Goal: Task Accomplishment & Management: Manage account settings

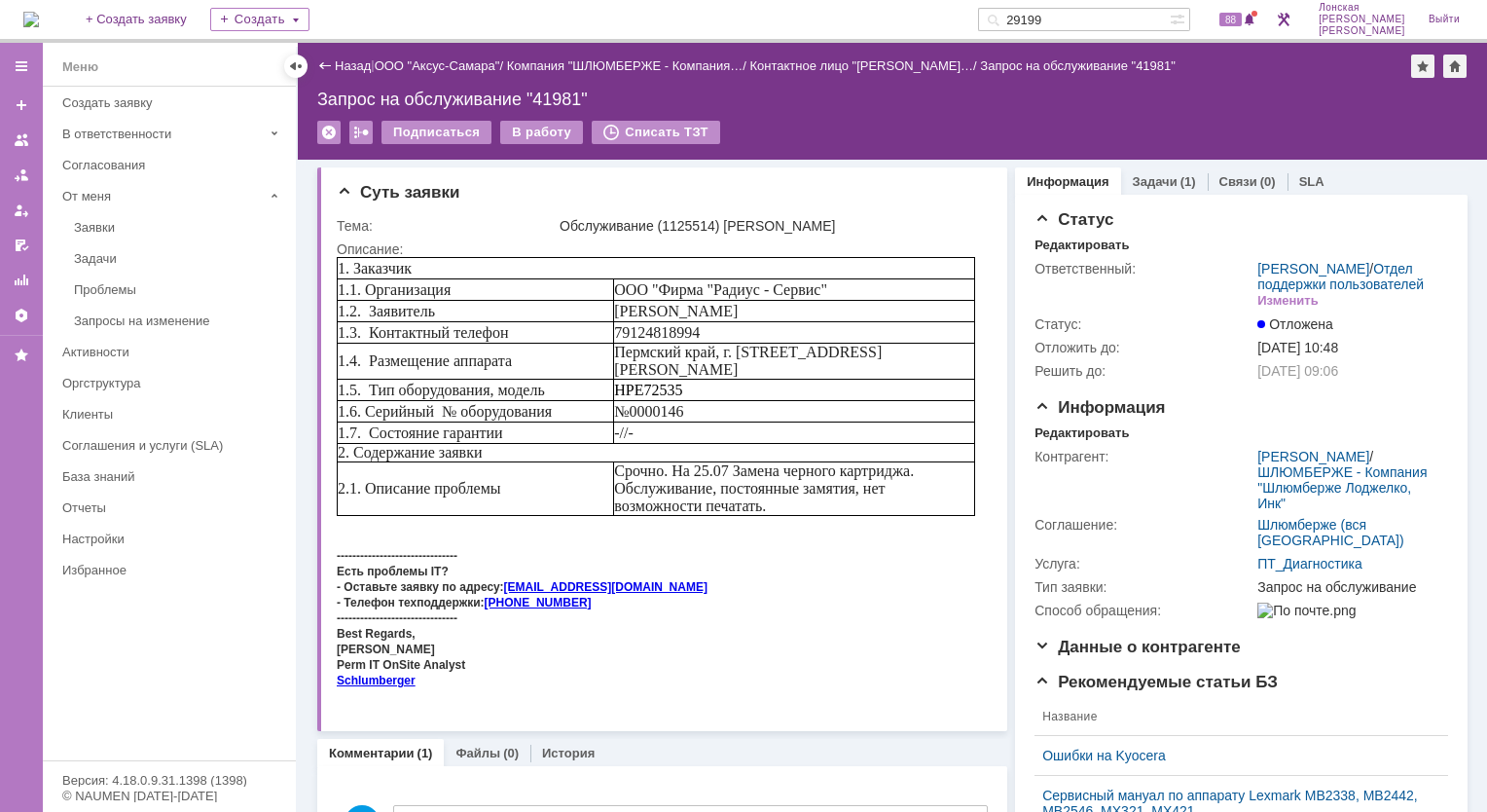
click at [38, 27] on img at bounding box center [31, 20] width 16 height 16
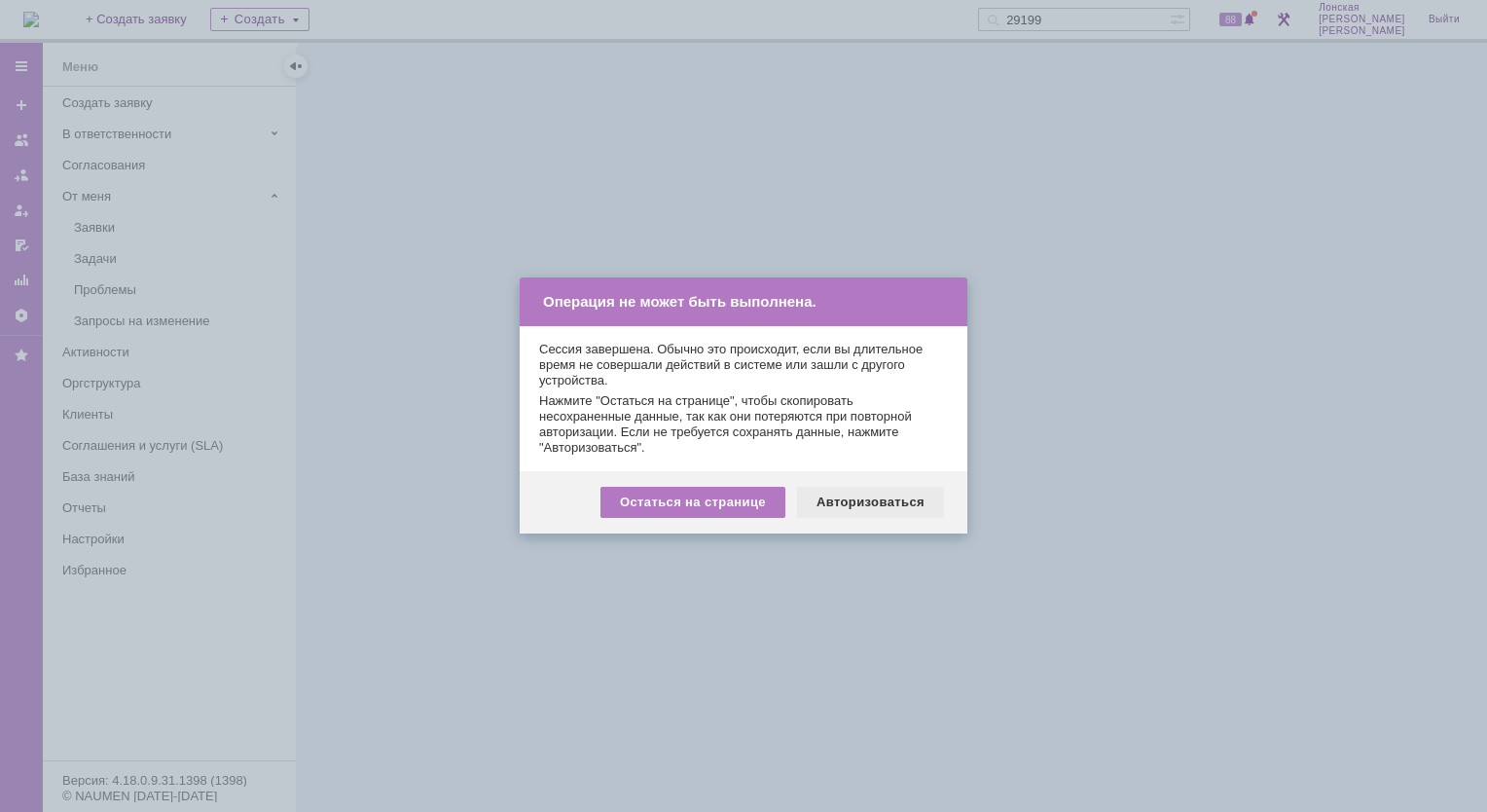
click at [848, 499] on div "Авторизоваться" at bounding box center [871, 502] width 147 height 31
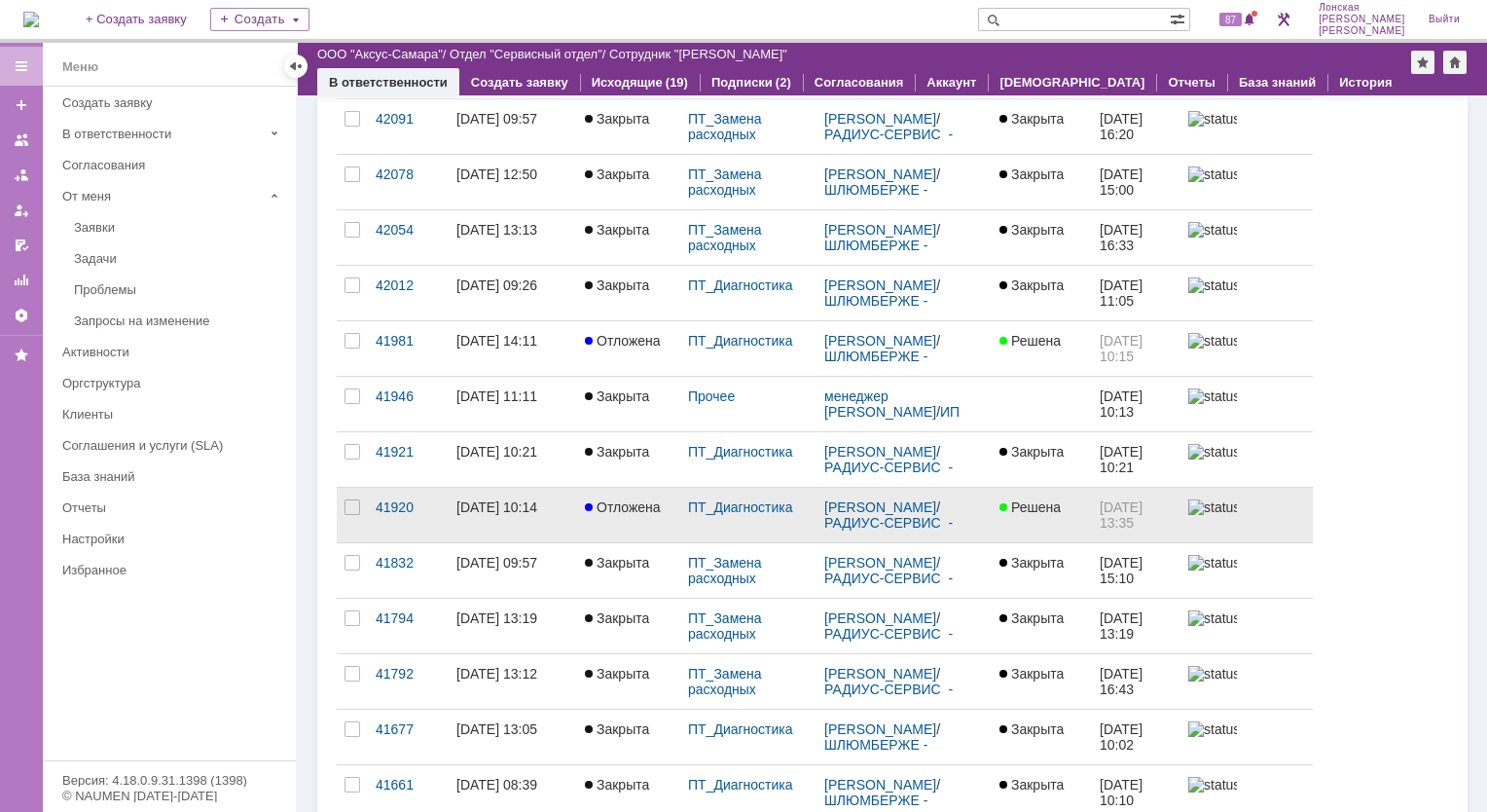
scroll to position [487, 0]
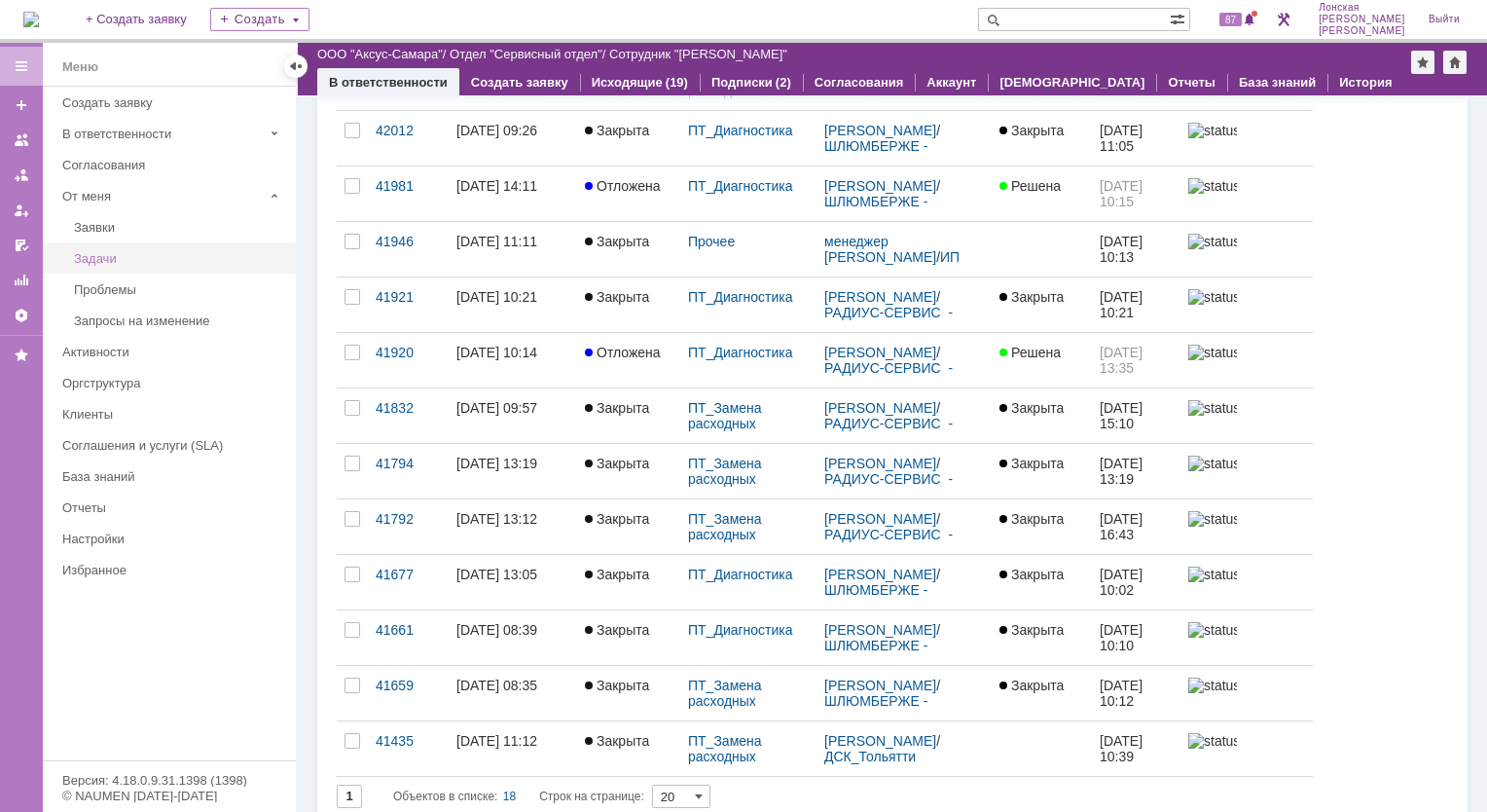
click at [97, 259] on div "Задачи" at bounding box center [179, 258] width 211 height 15
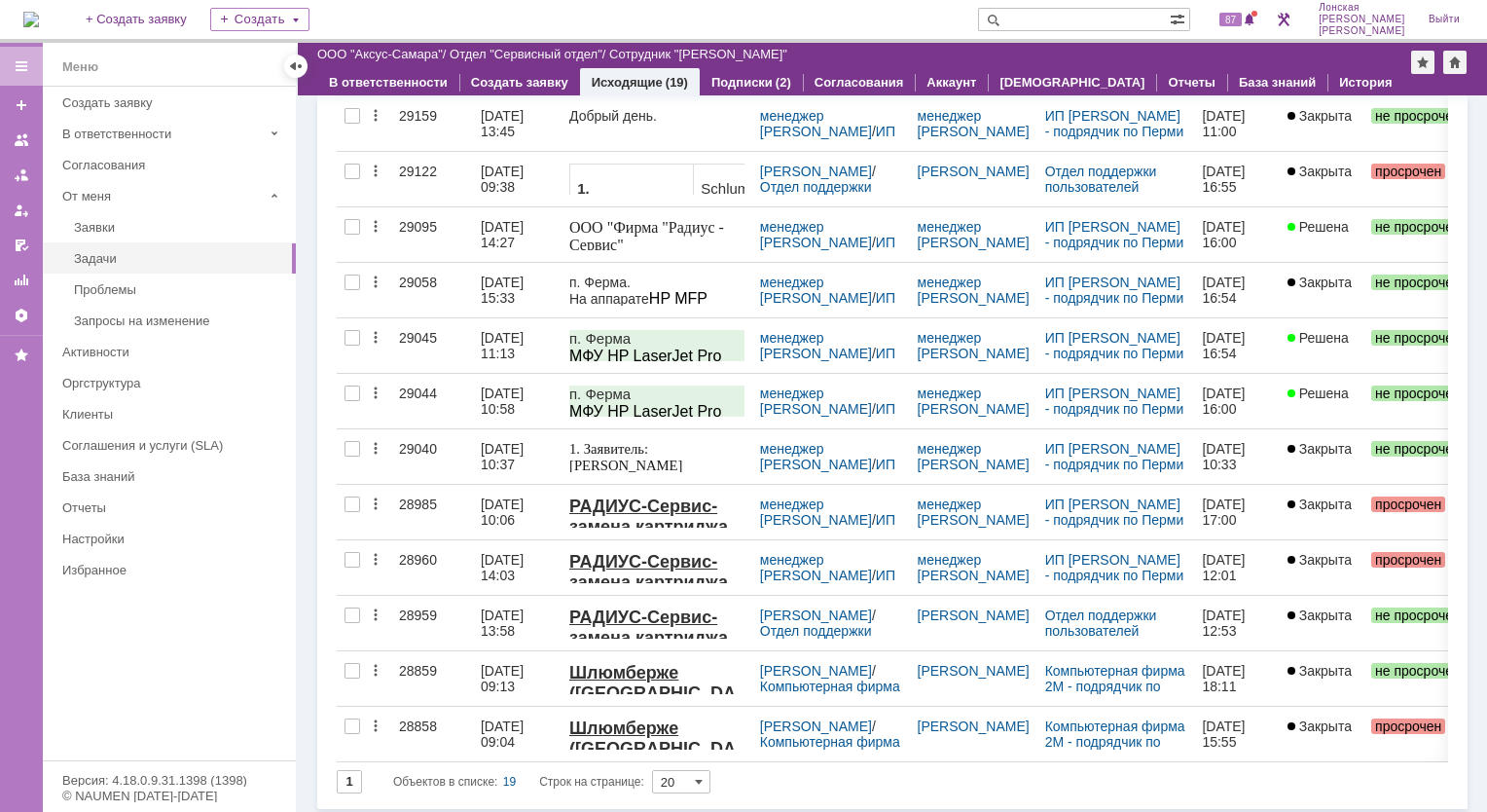
click at [39, 24] on img at bounding box center [31, 20] width 16 height 16
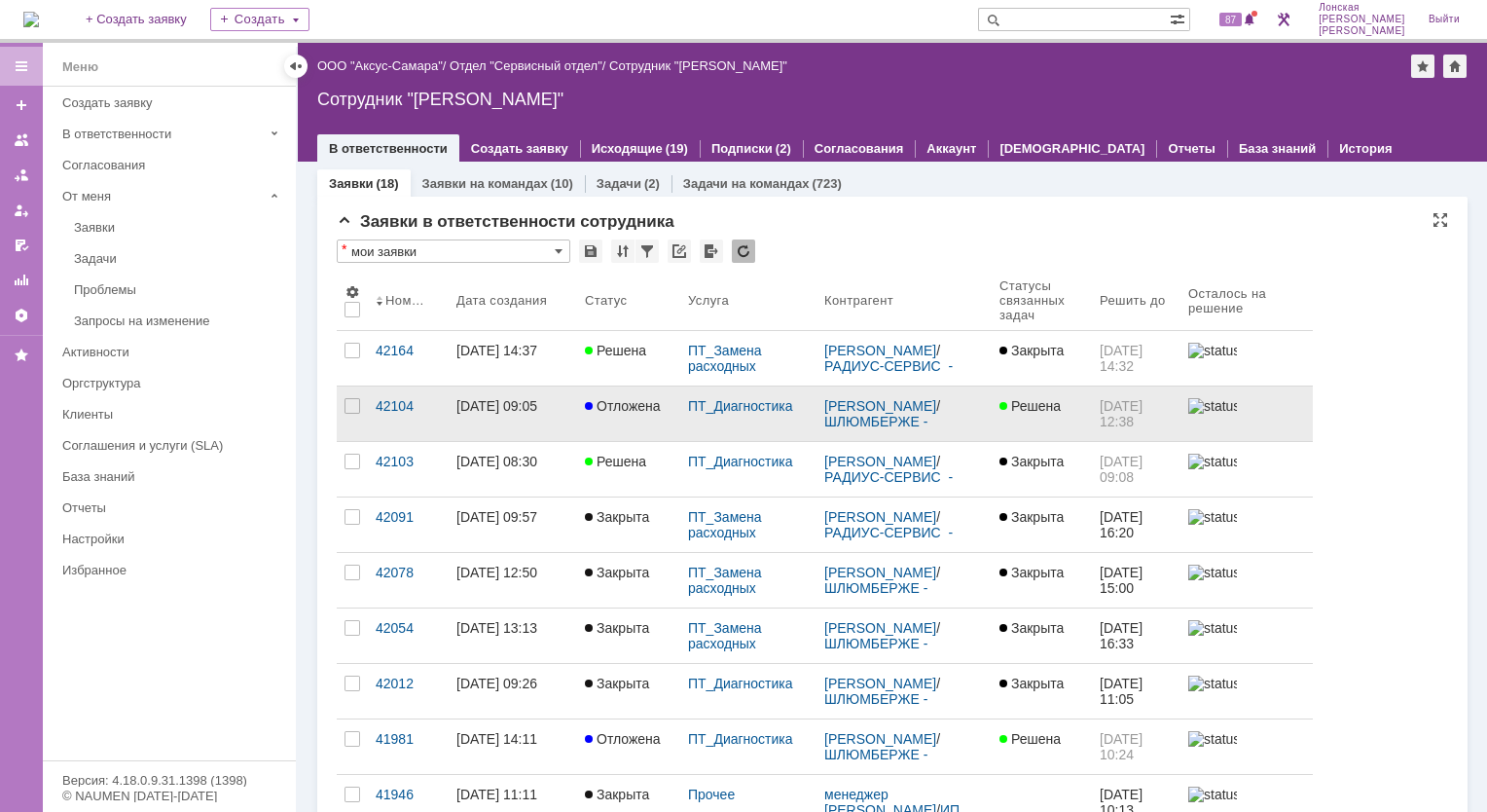
click at [1124, 432] on link "14.10.2025 12:38" at bounding box center [1136, 413] width 88 height 55
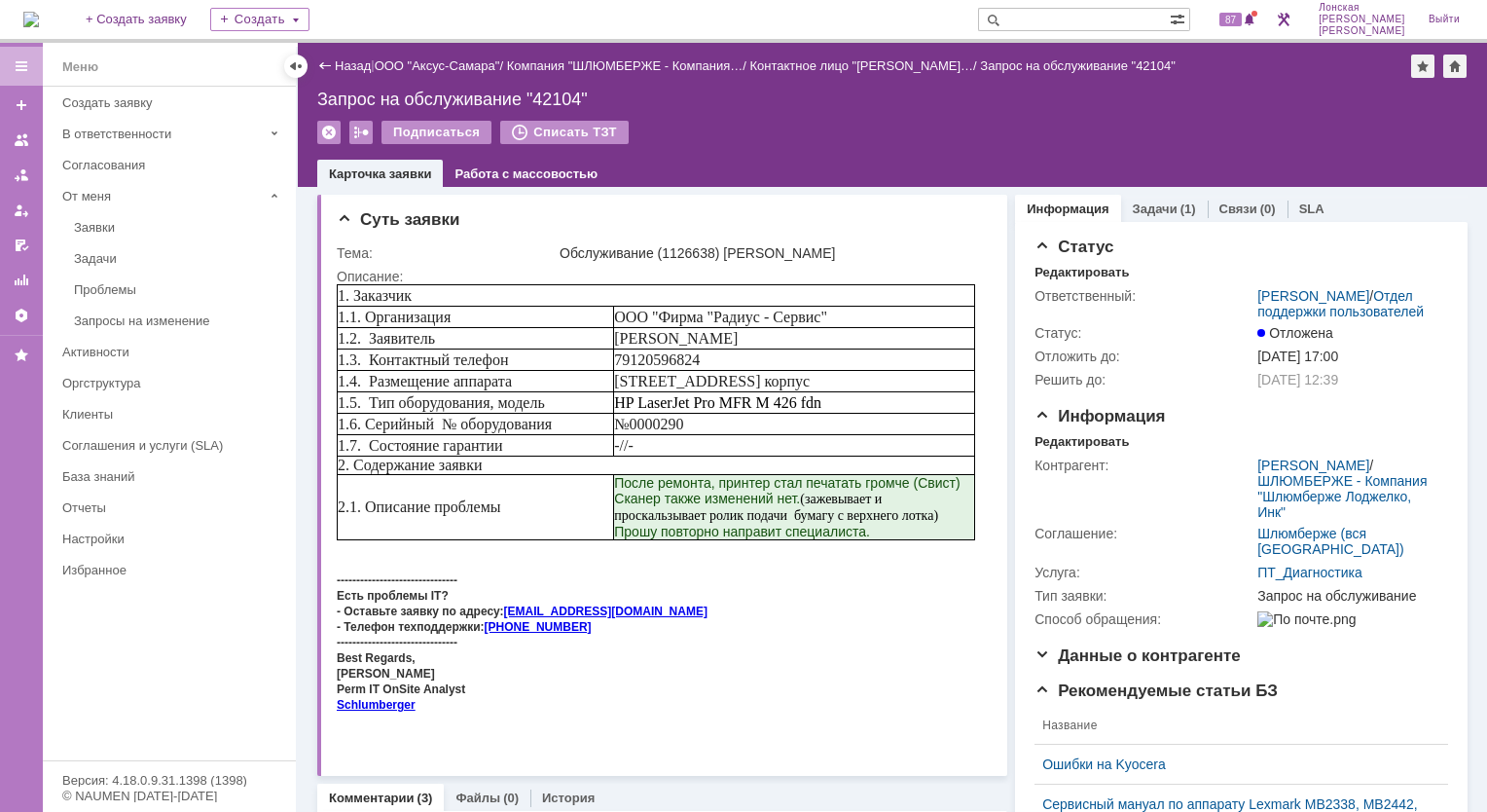
click at [39, 27] on img at bounding box center [31, 20] width 16 height 16
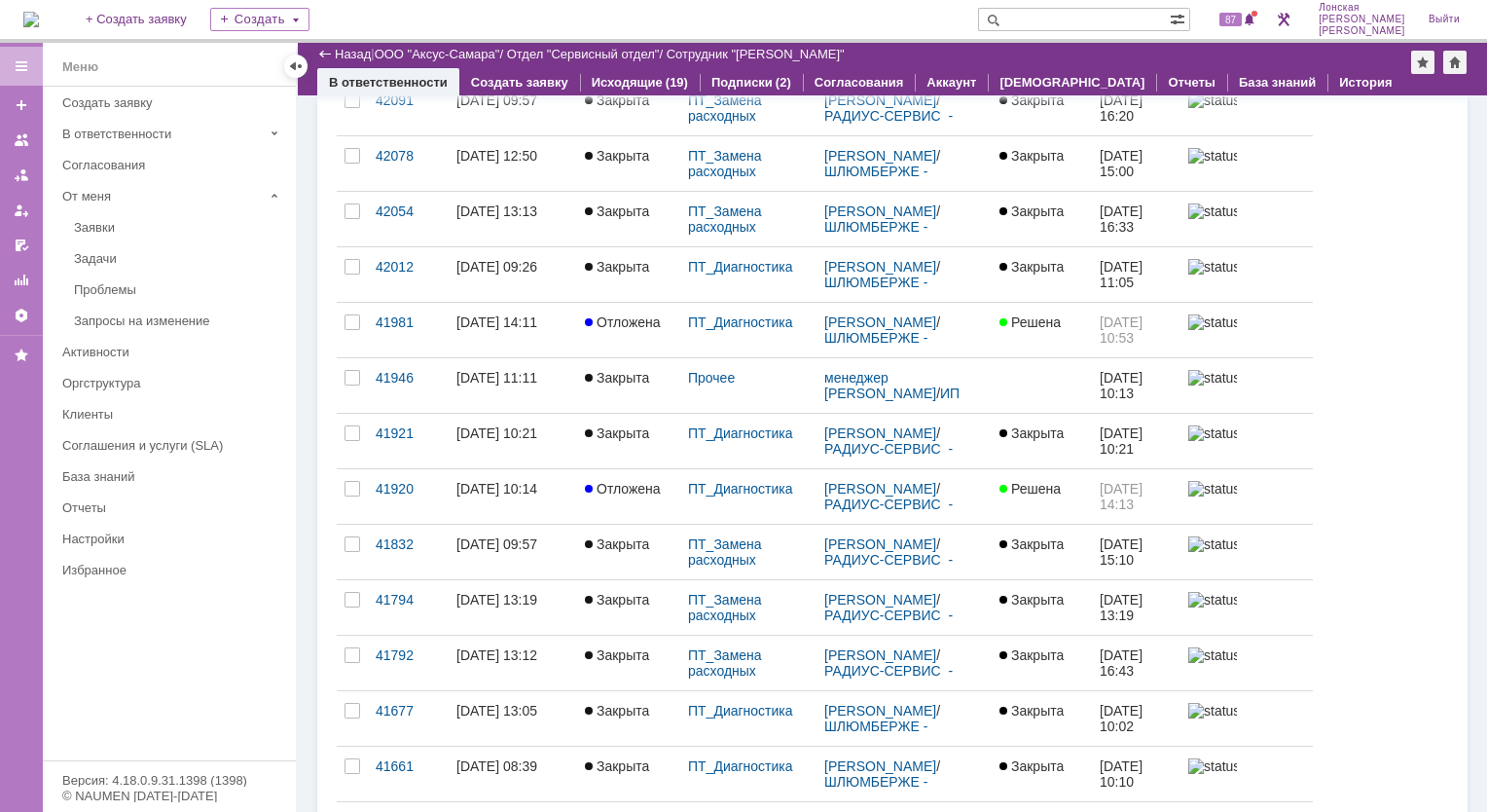
scroll to position [779, 0]
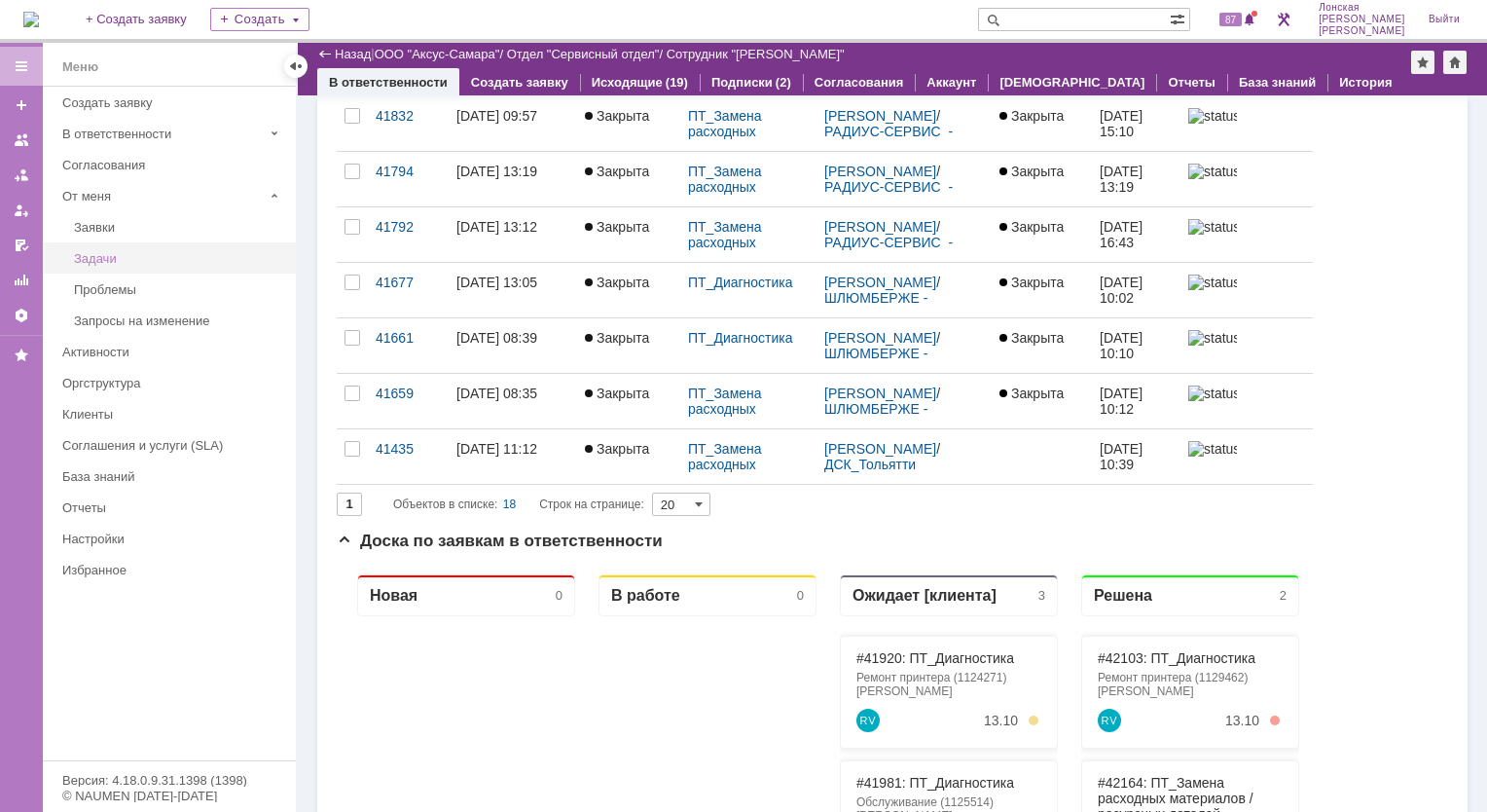
click at [99, 255] on div "Задачи" at bounding box center [179, 258] width 211 height 15
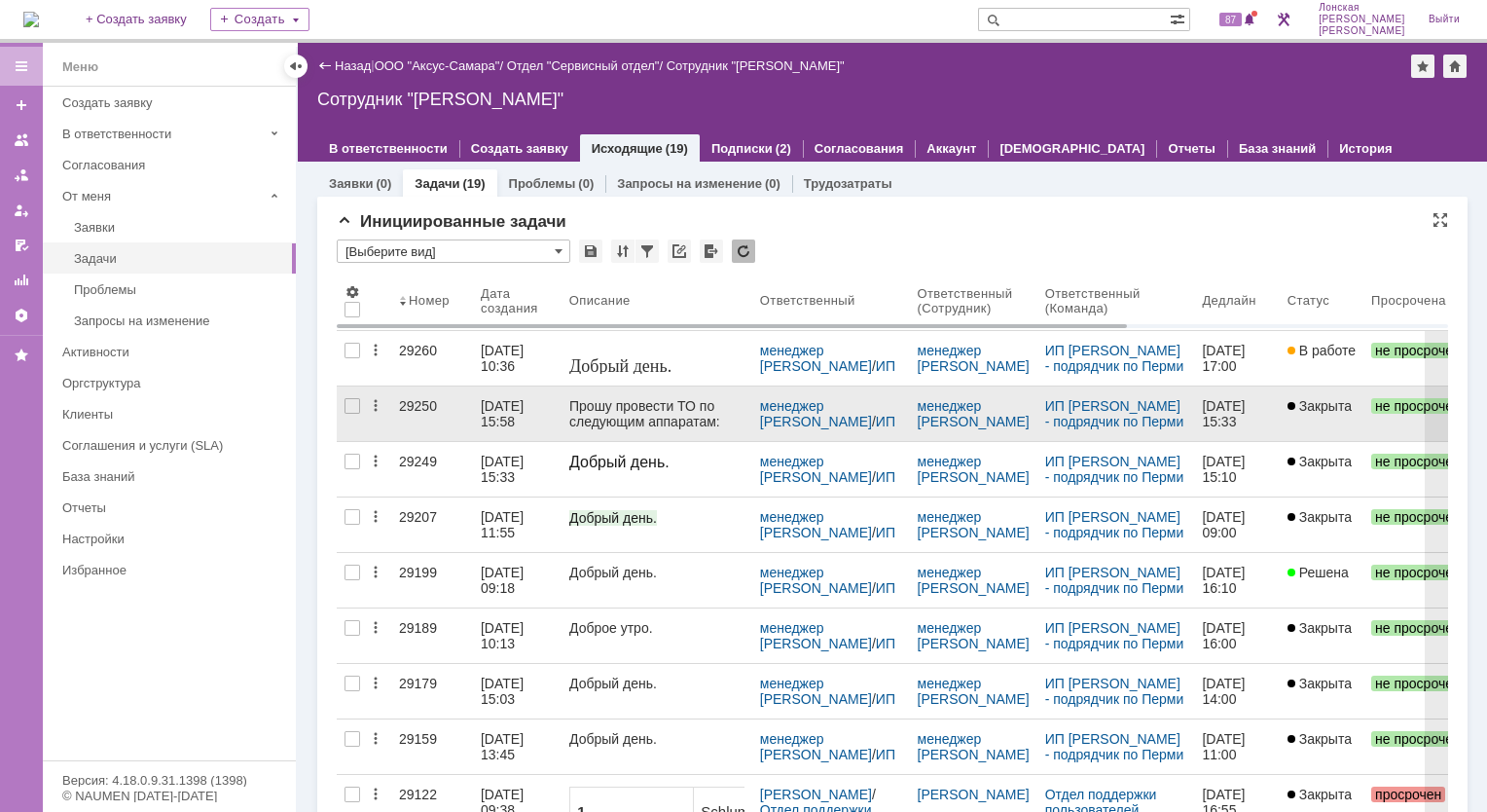
click at [420, 406] on div "29250" at bounding box center [432, 406] width 67 height 16
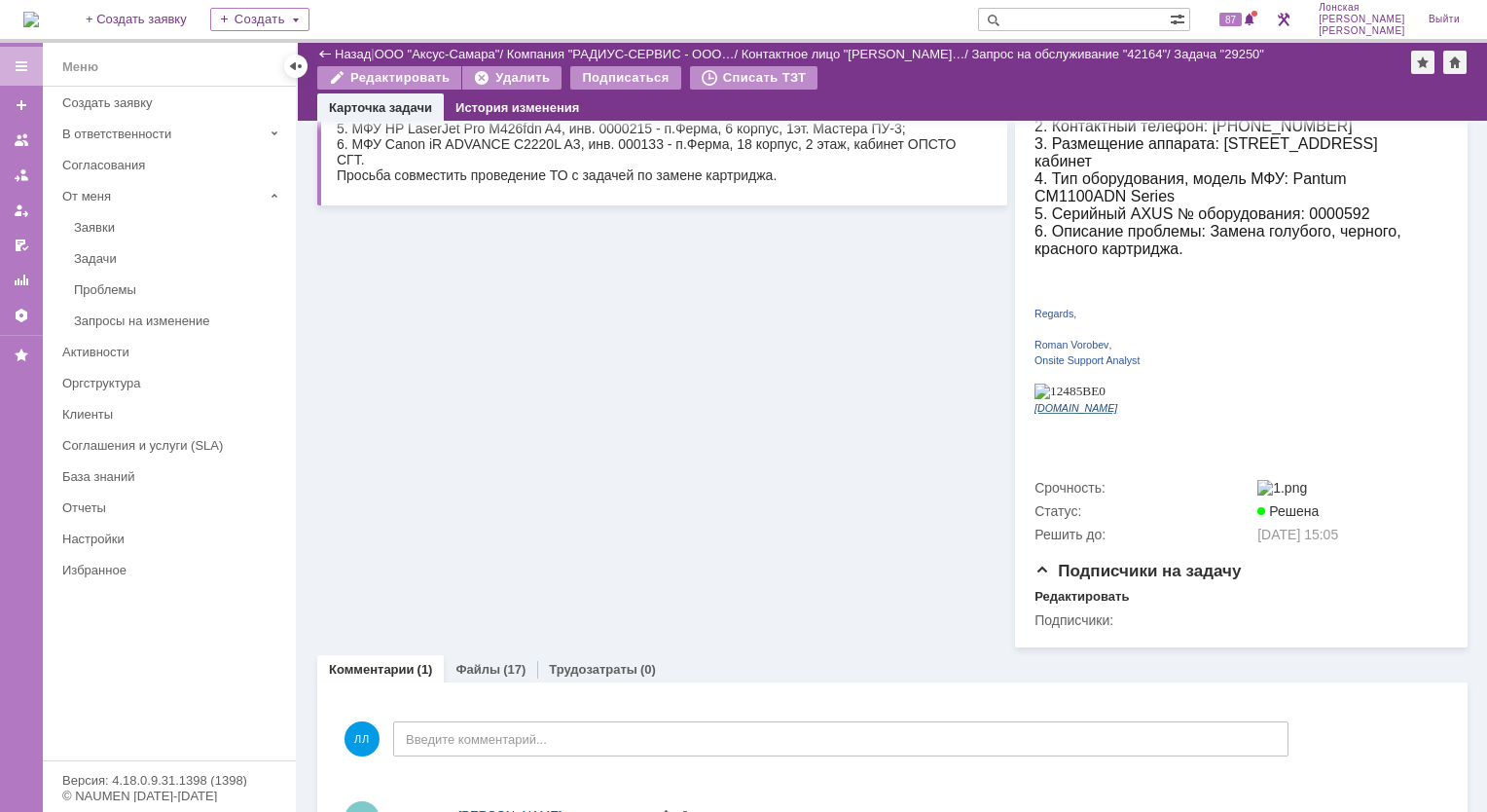
scroll to position [454, 0]
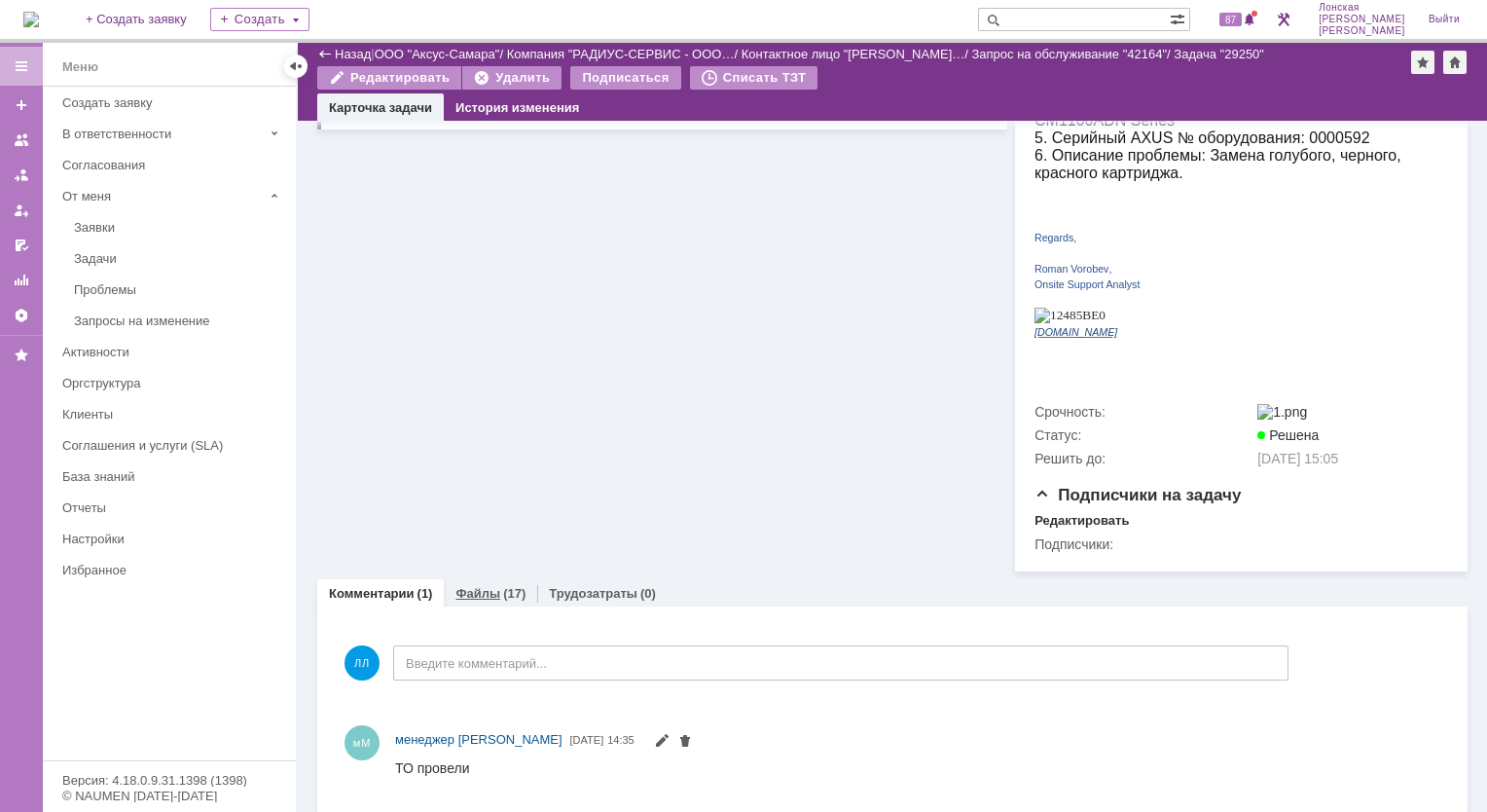
click at [495, 586] on link "Файлы" at bounding box center [478, 593] width 45 height 15
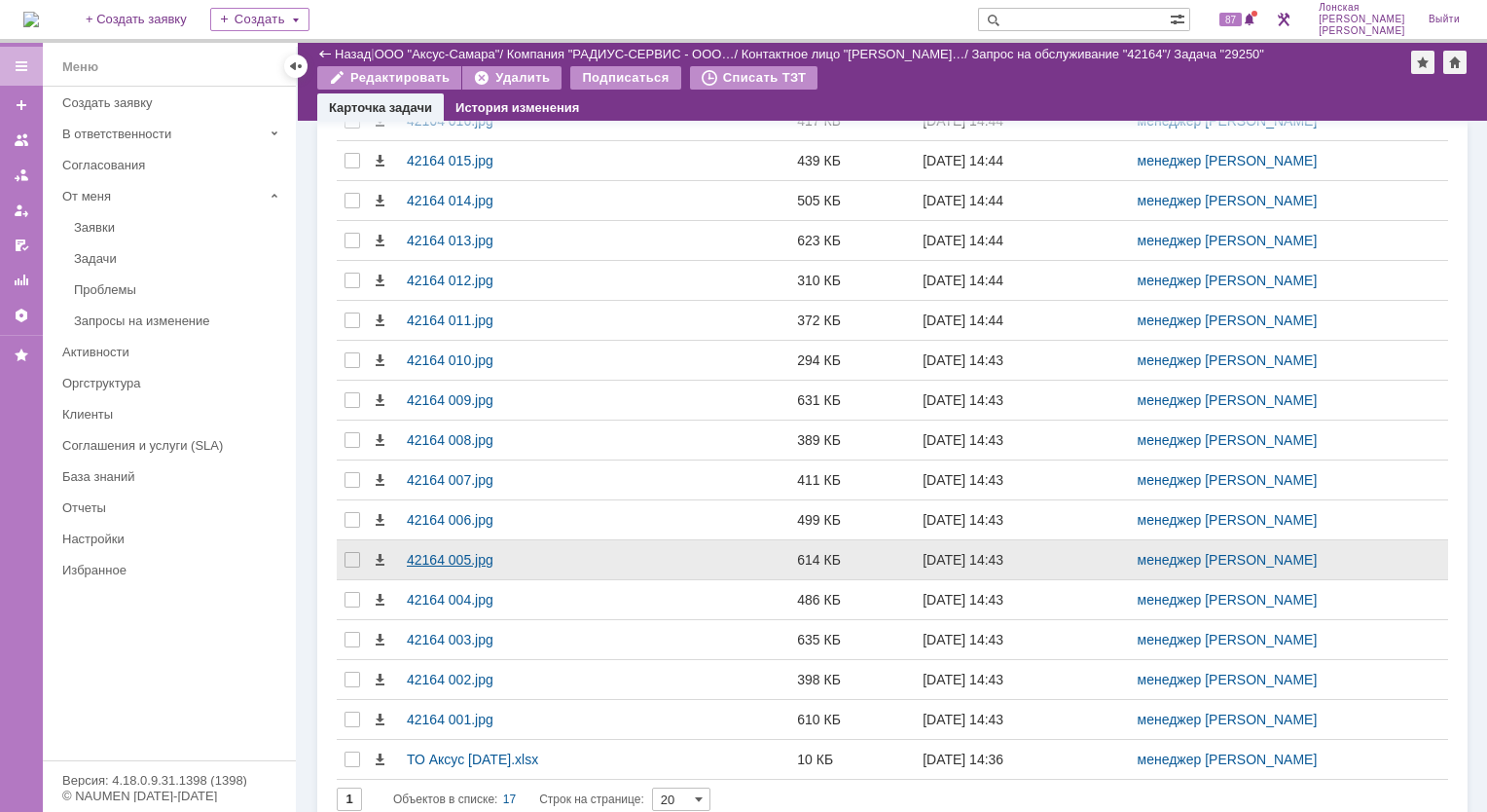
scroll to position [1047, 0]
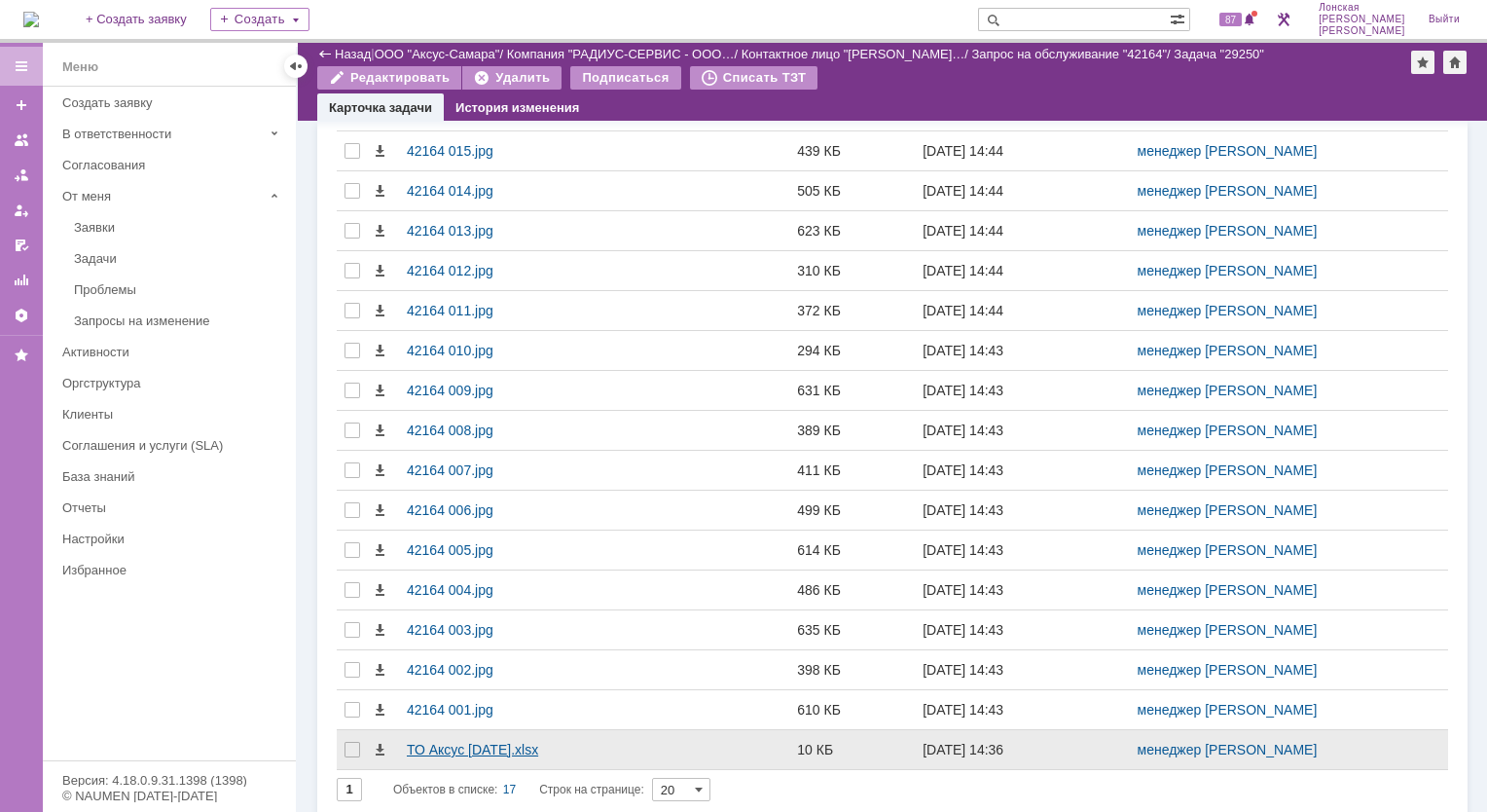
click at [474, 741] on div "ТО Аксус 09.10.25.xlsx" at bounding box center [518, 749] width 224 height 16
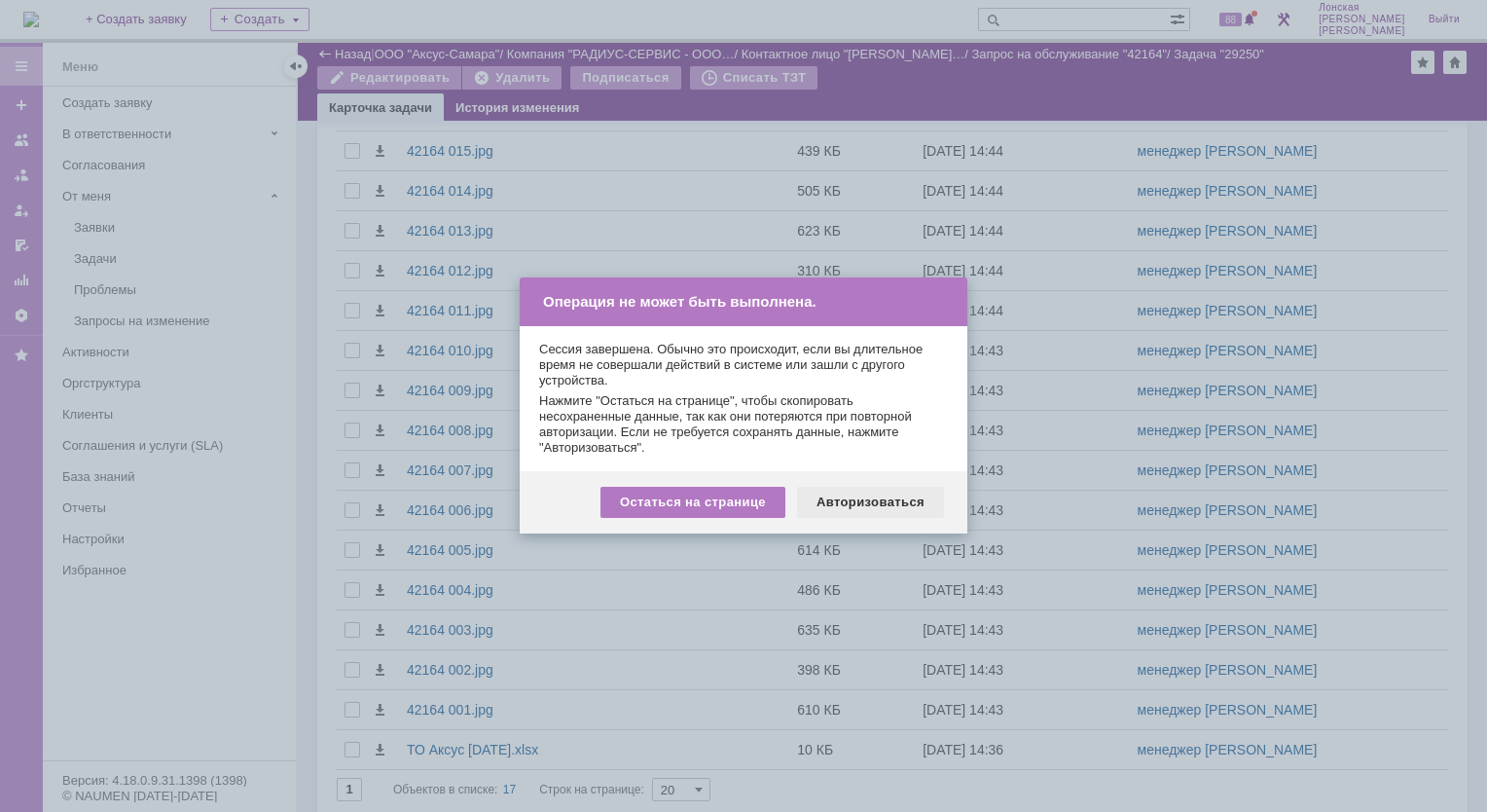
click at [860, 502] on div "Авторизоваться" at bounding box center [871, 502] width 147 height 31
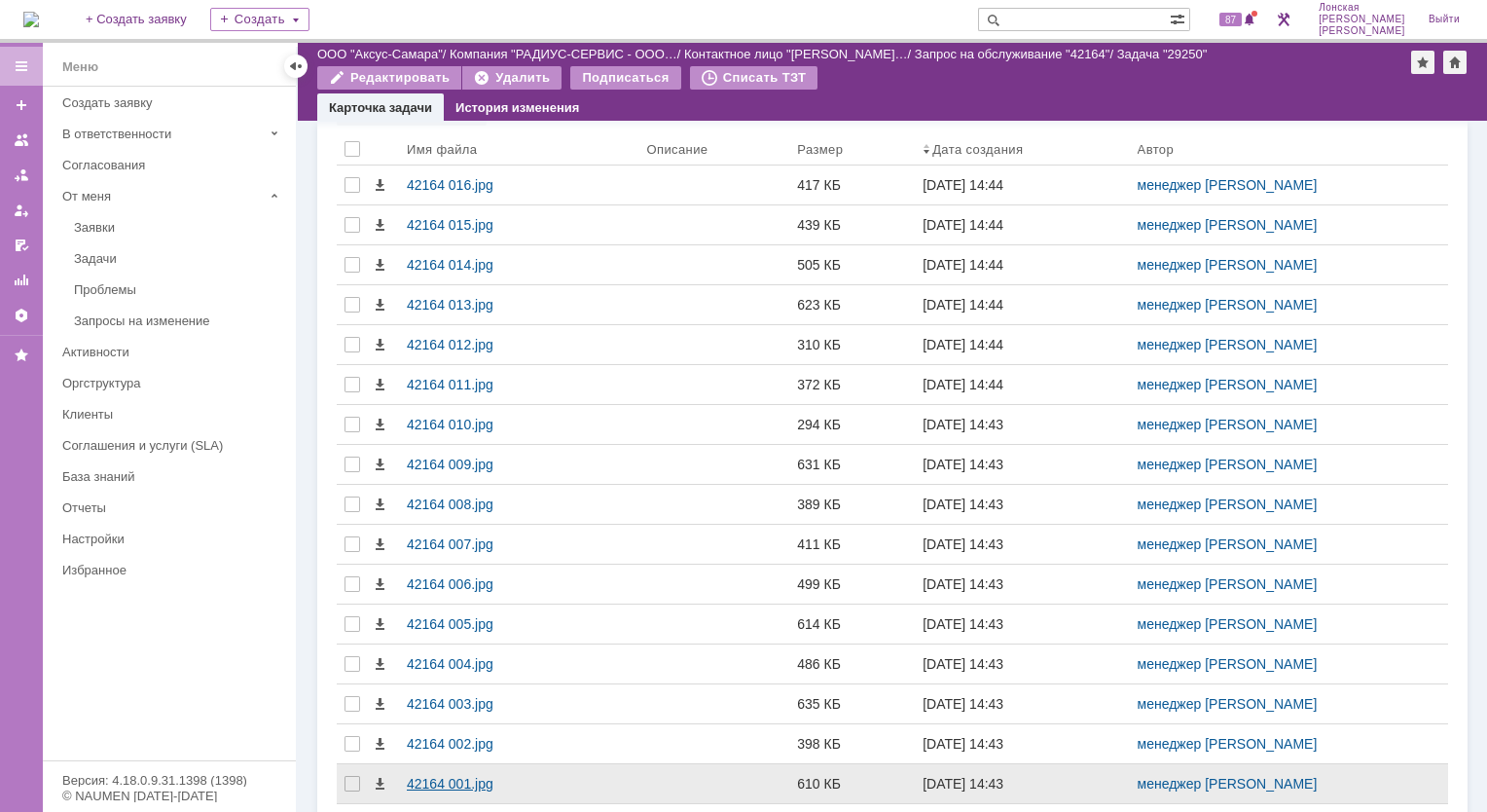
scroll to position [1047, 0]
